Goal: Find specific page/section: Find specific page/section

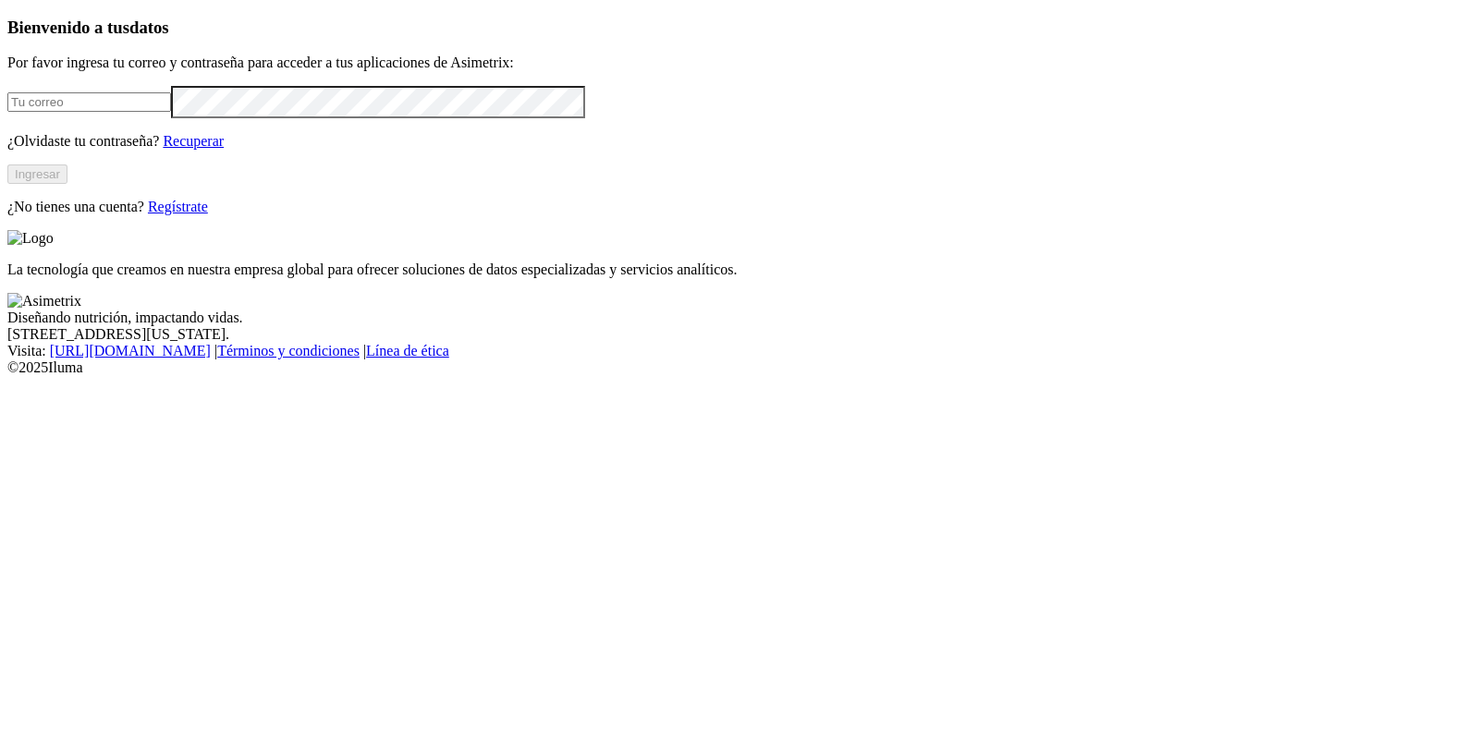
type input "[EMAIL_ADDRESS][DOMAIN_NAME]"
click at [67, 184] on button "Ingresar" at bounding box center [37, 174] width 60 height 19
